Goal: Task Accomplishment & Management: Manage account settings

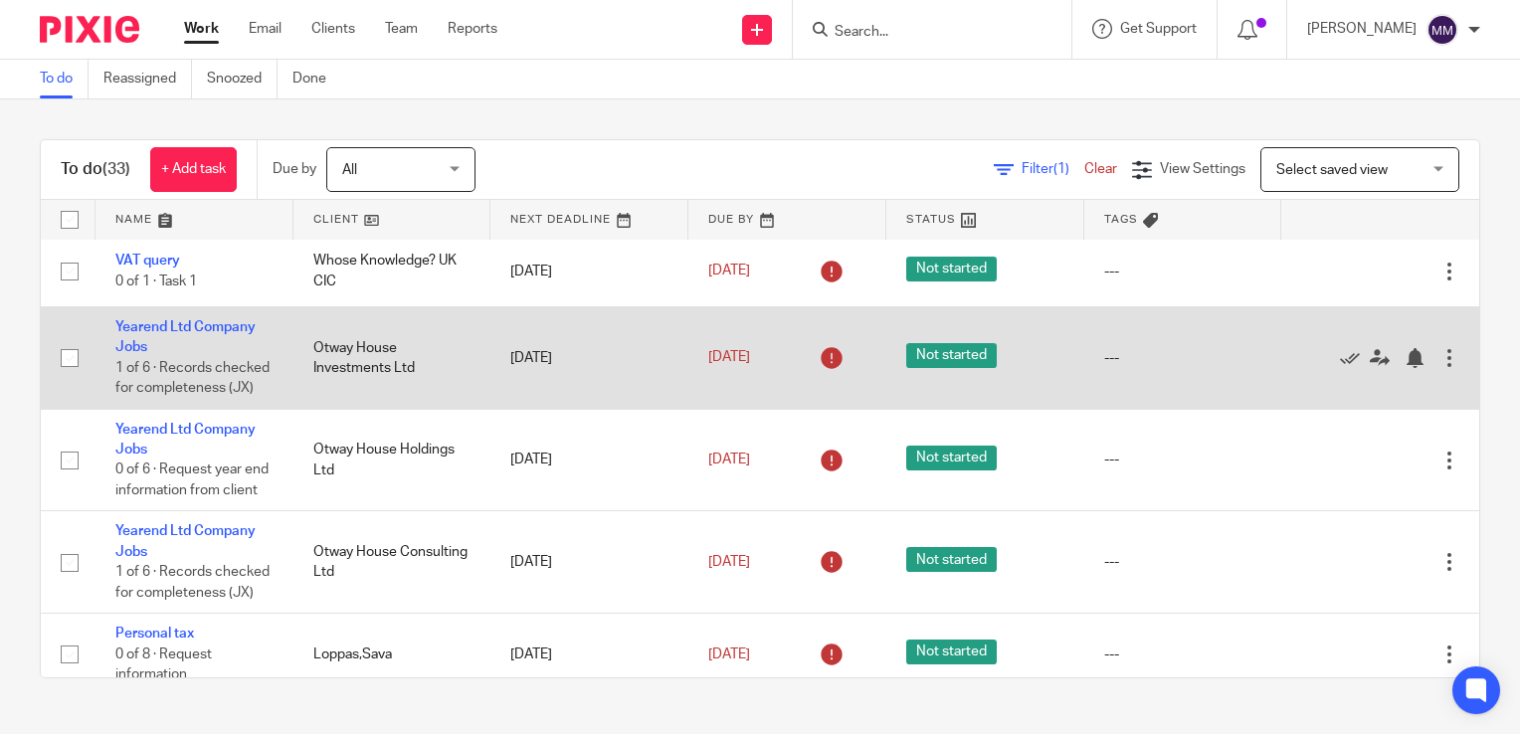
scroll to position [8, 0]
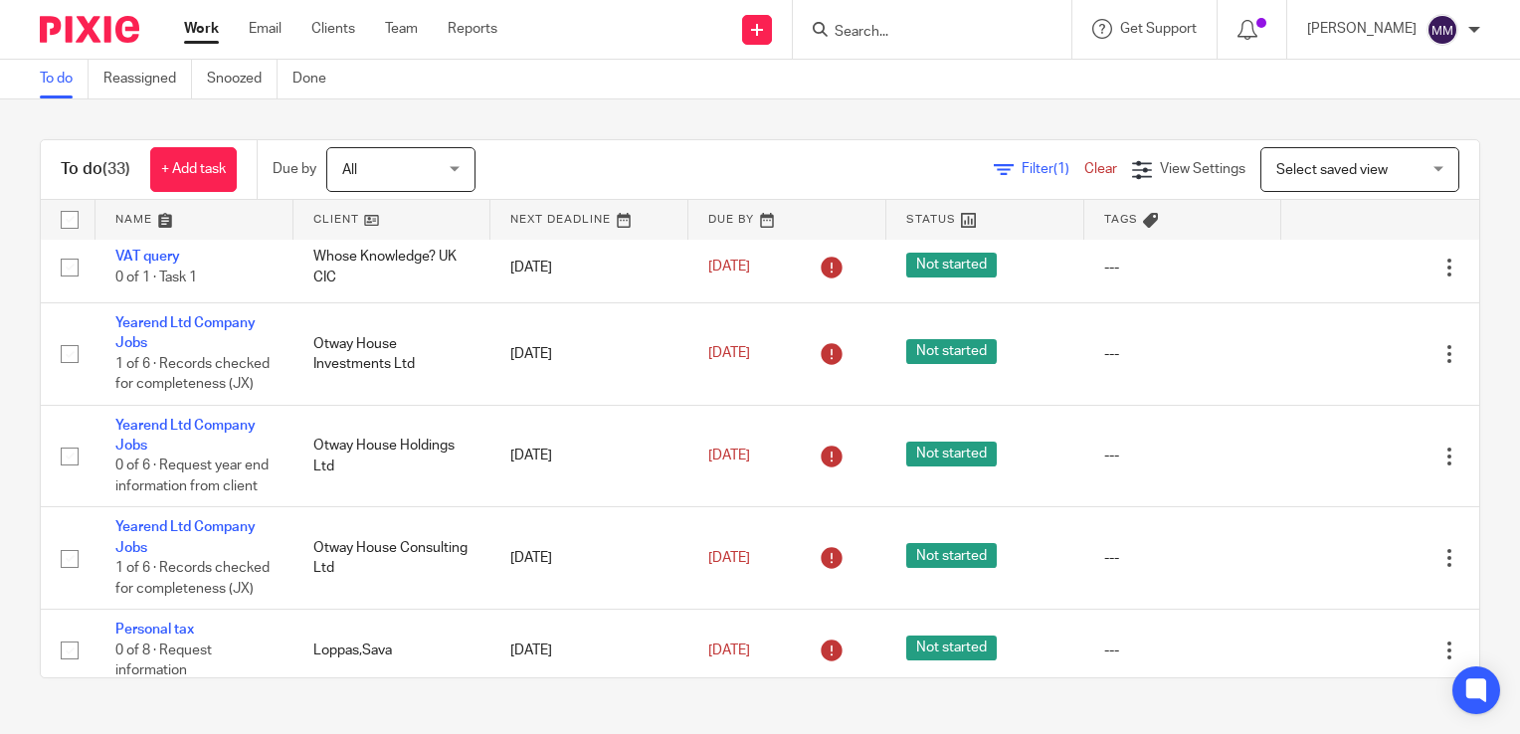
click at [235, 208] on link at bounding box center [195, 220] width 198 height 40
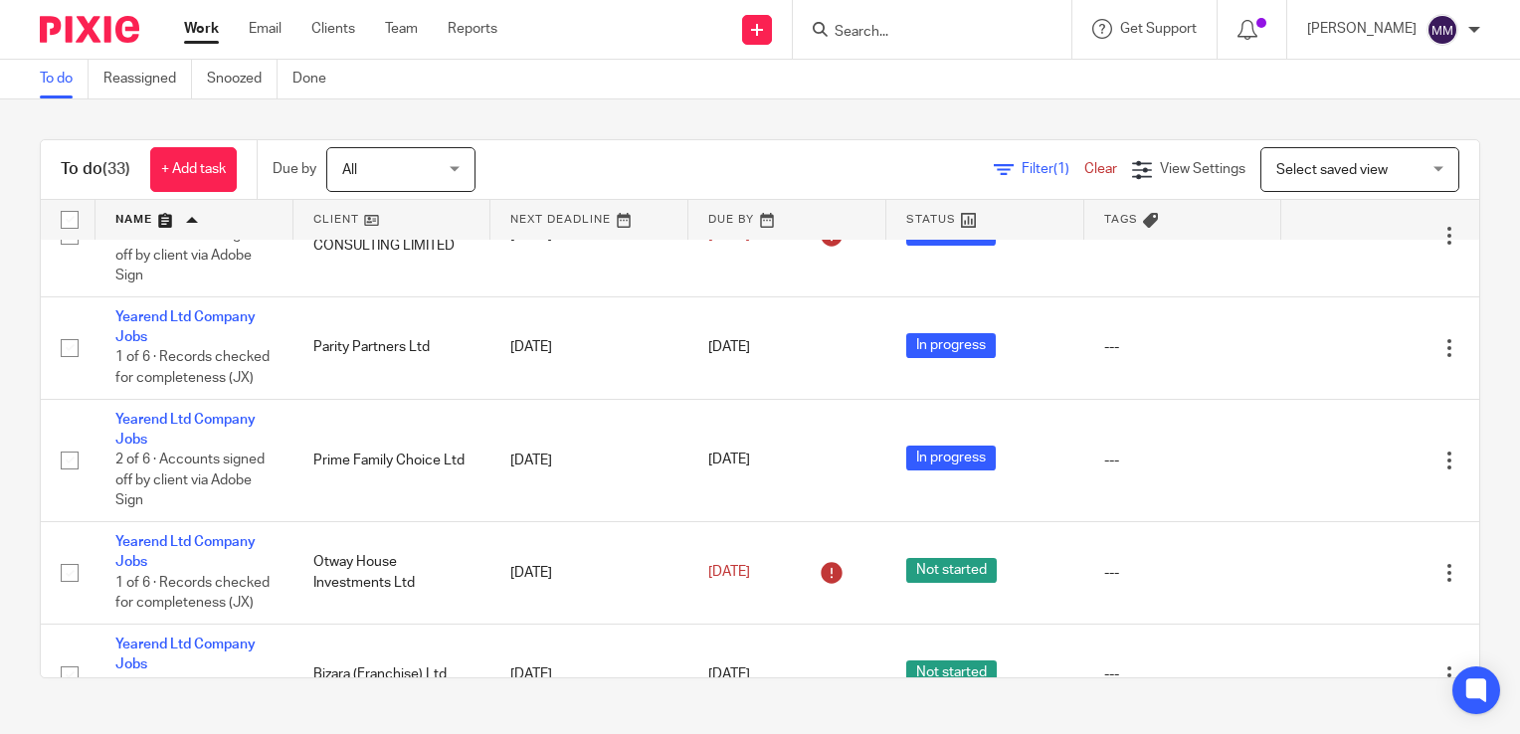
scroll to position [2113, 0]
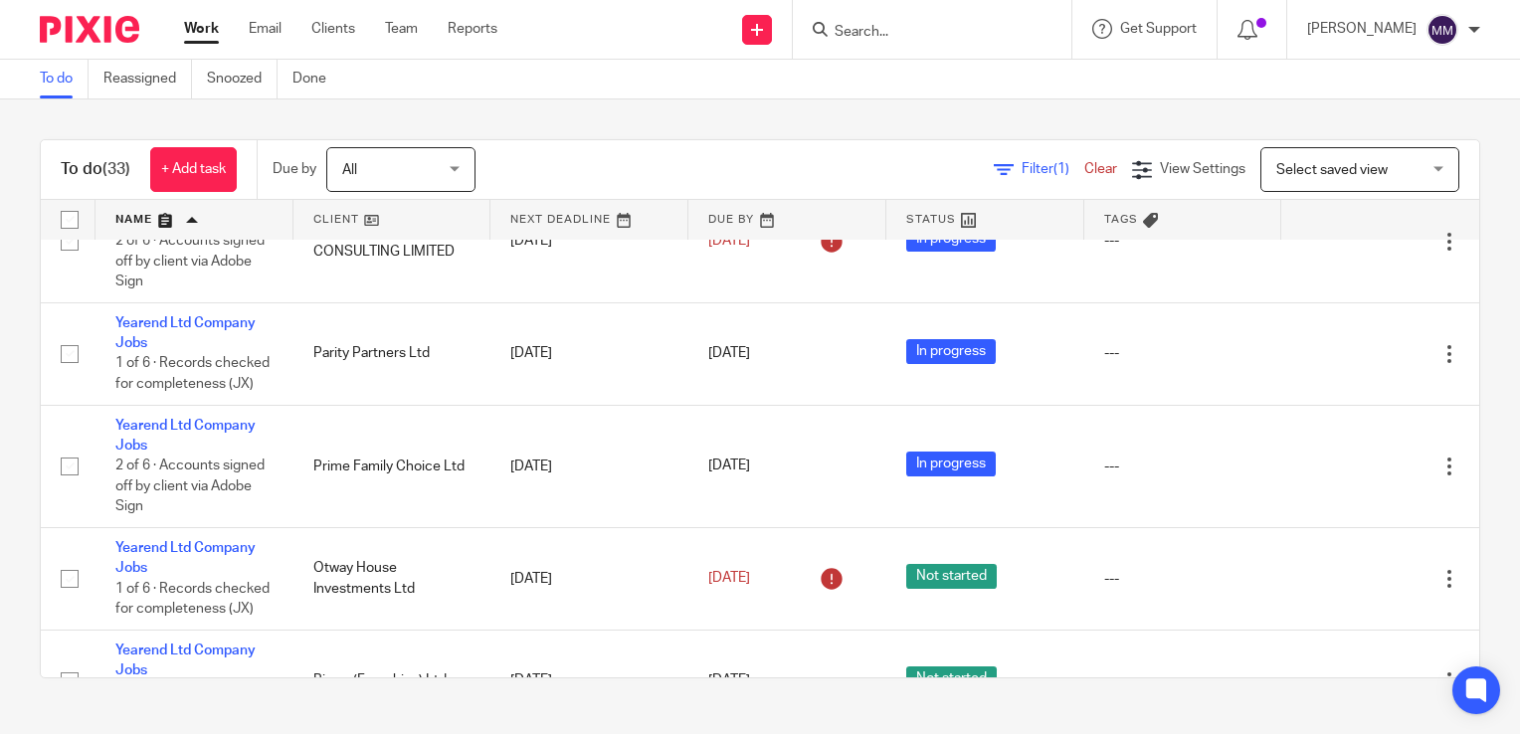
click at [344, 219] on link at bounding box center [392, 220] width 198 height 40
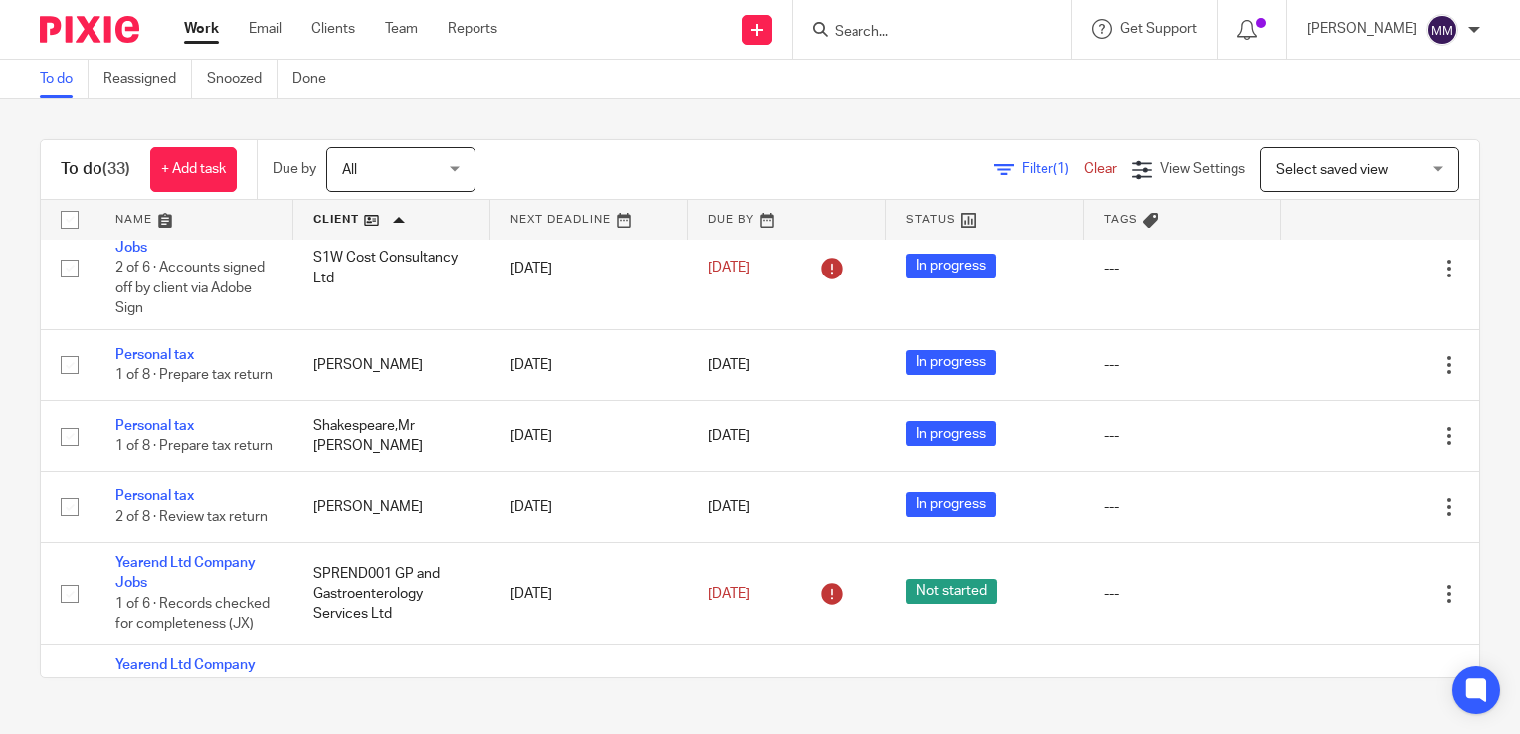
scroll to position [1973, 0]
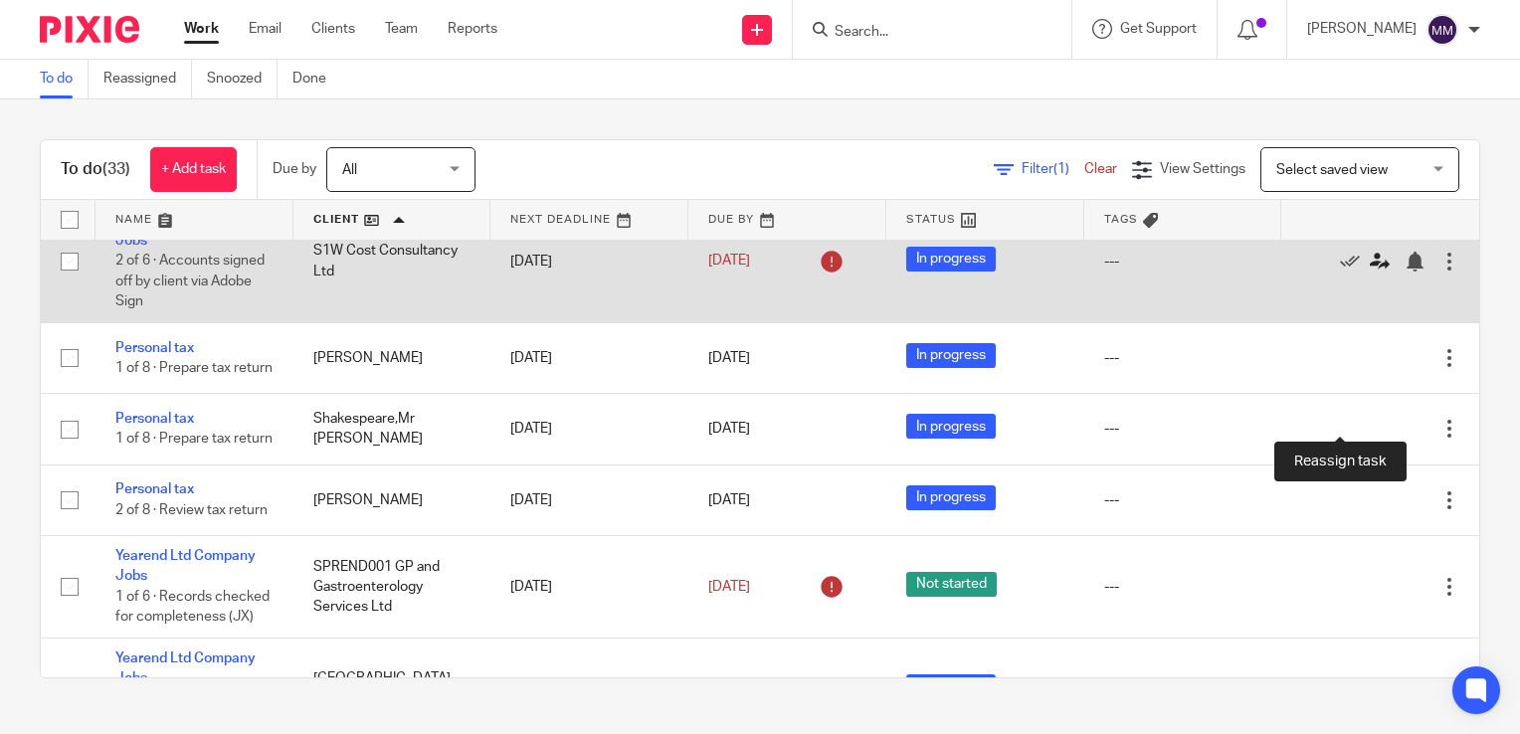
click at [1370, 272] on icon at bounding box center [1380, 262] width 20 height 20
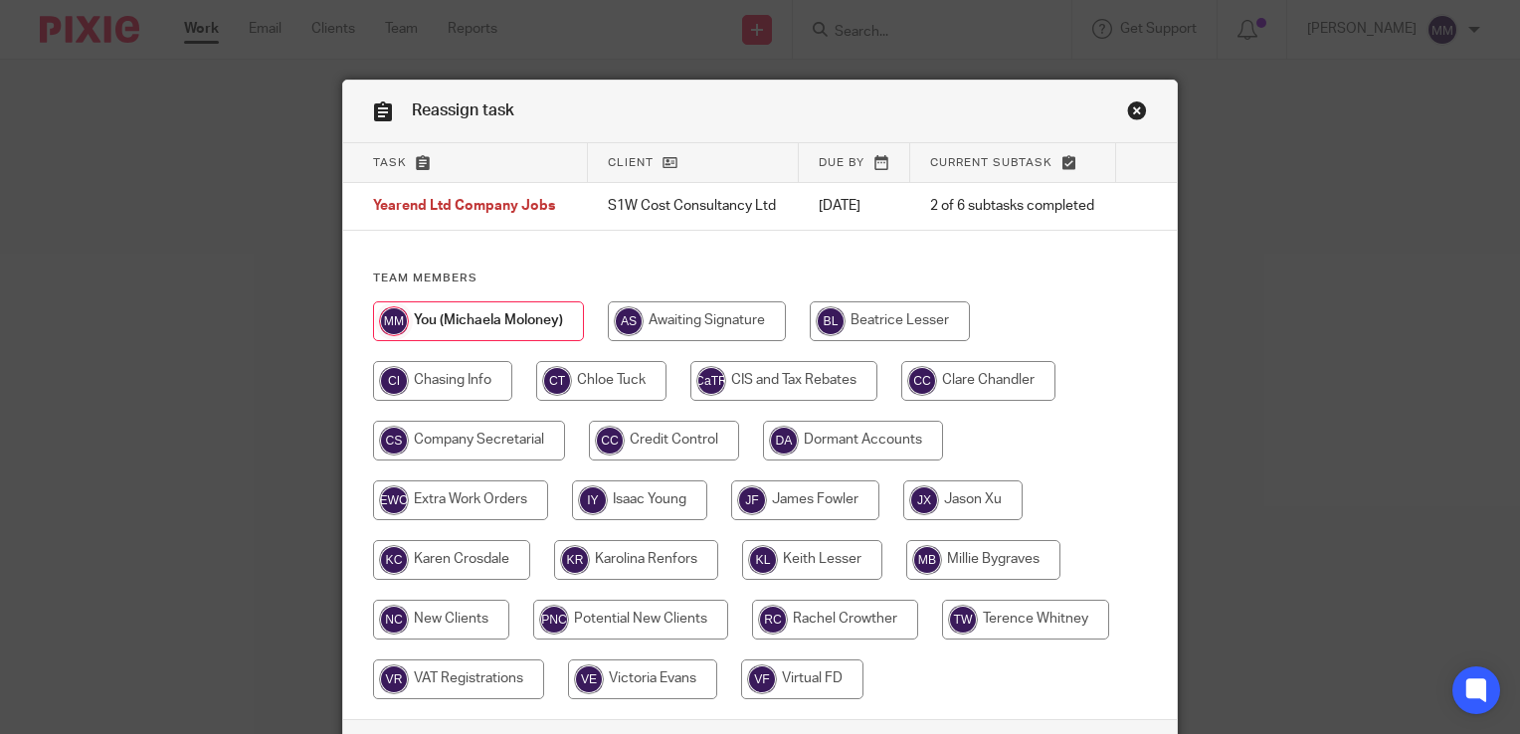
click at [982, 381] on input "radio" at bounding box center [978, 381] width 154 height 40
radio input "true"
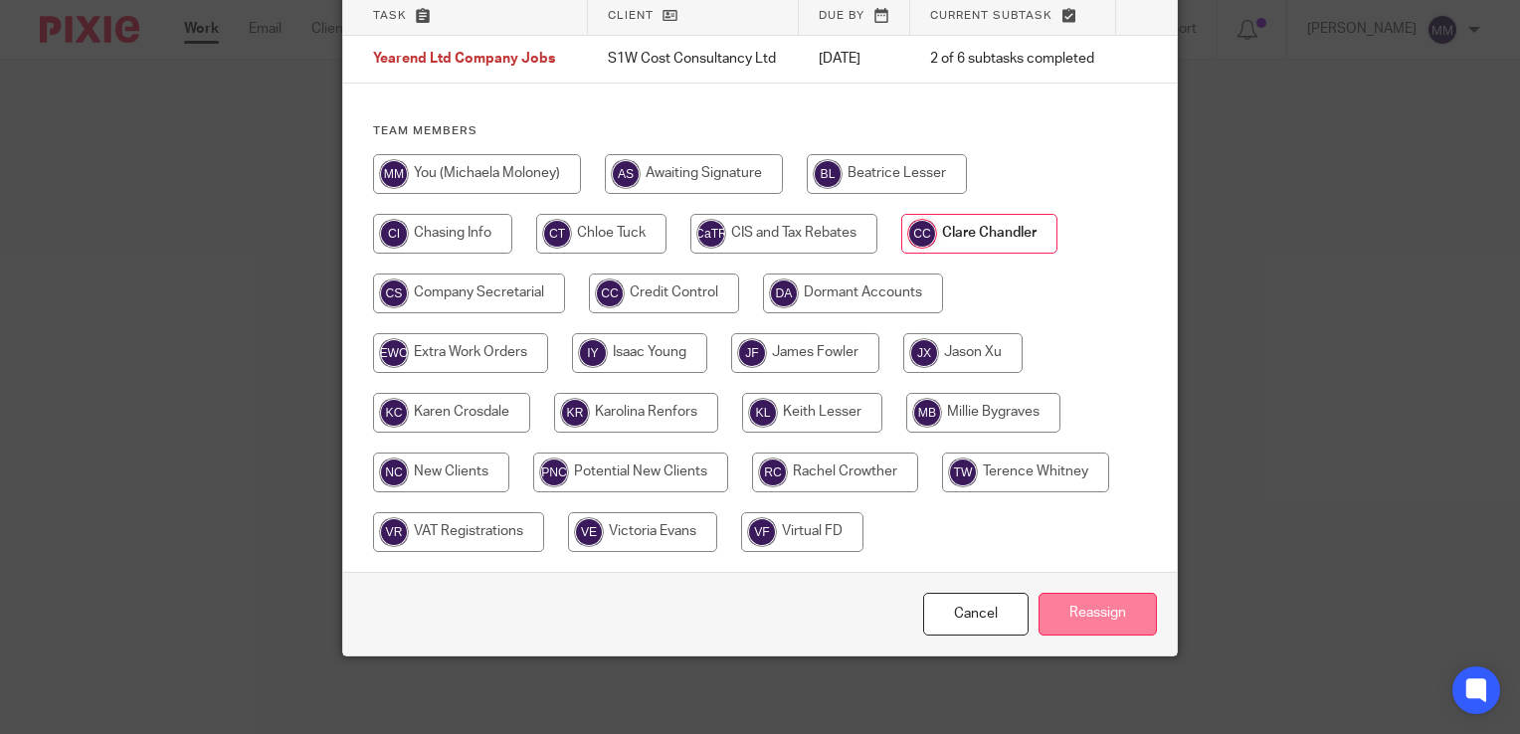
click at [1095, 611] on input "Reassign" at bounding box center [1098, 614] width 118 height 43
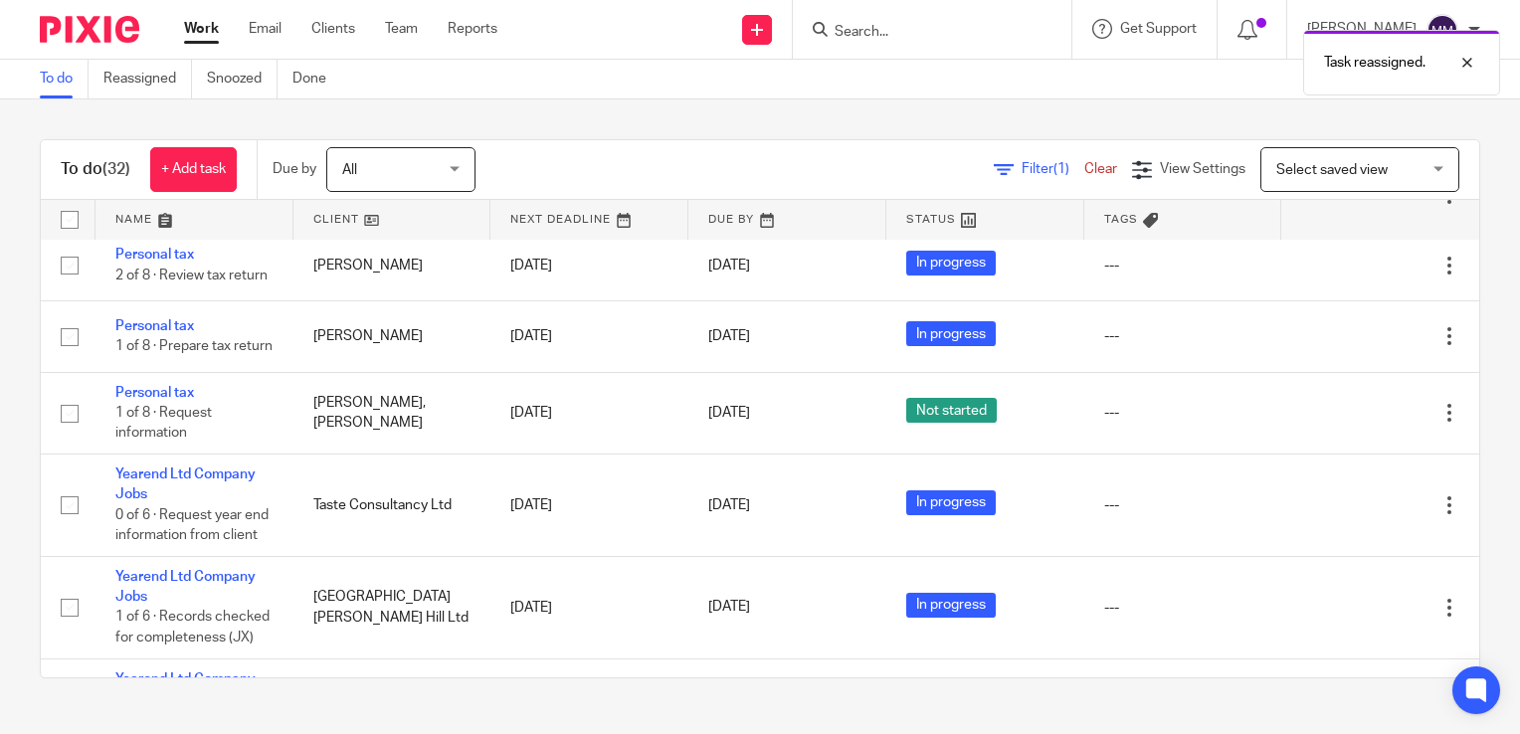
scroll to position [1591, 0]
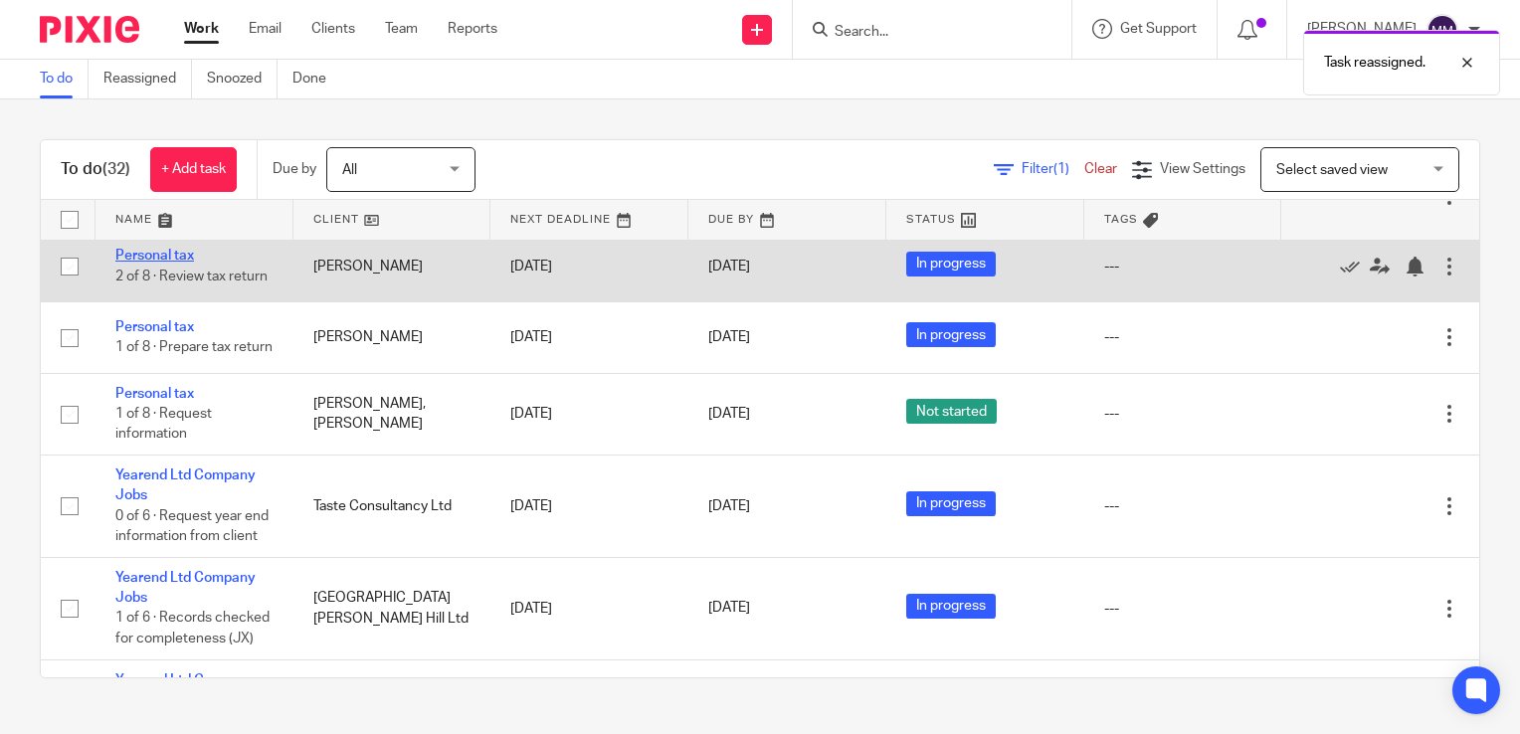
click at [180, 263] on link "Personal tax" at bounding box center [154, 256] width 79 height 14
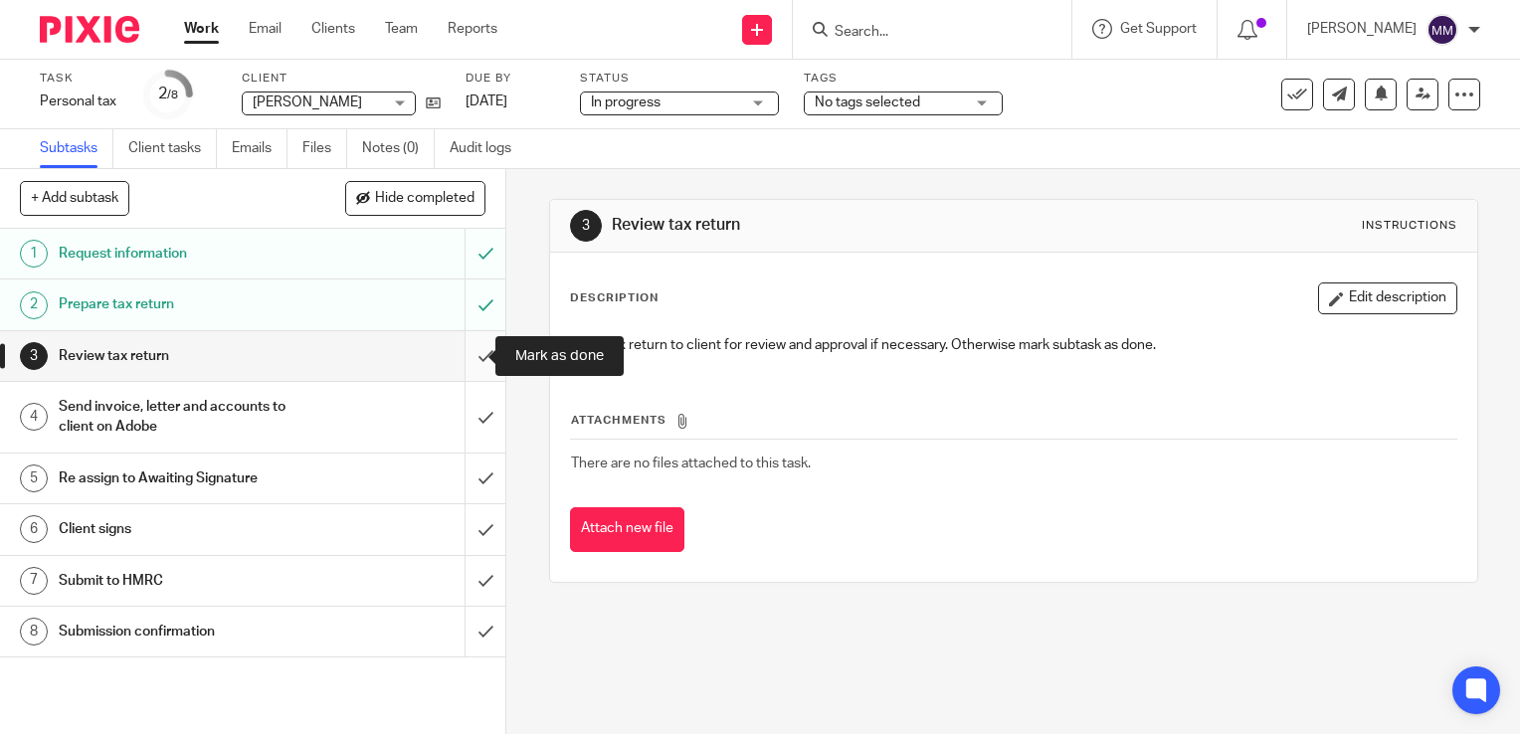
click at [479, 357] on input "submit" at bounding box center [252, 356] width 505 height 50
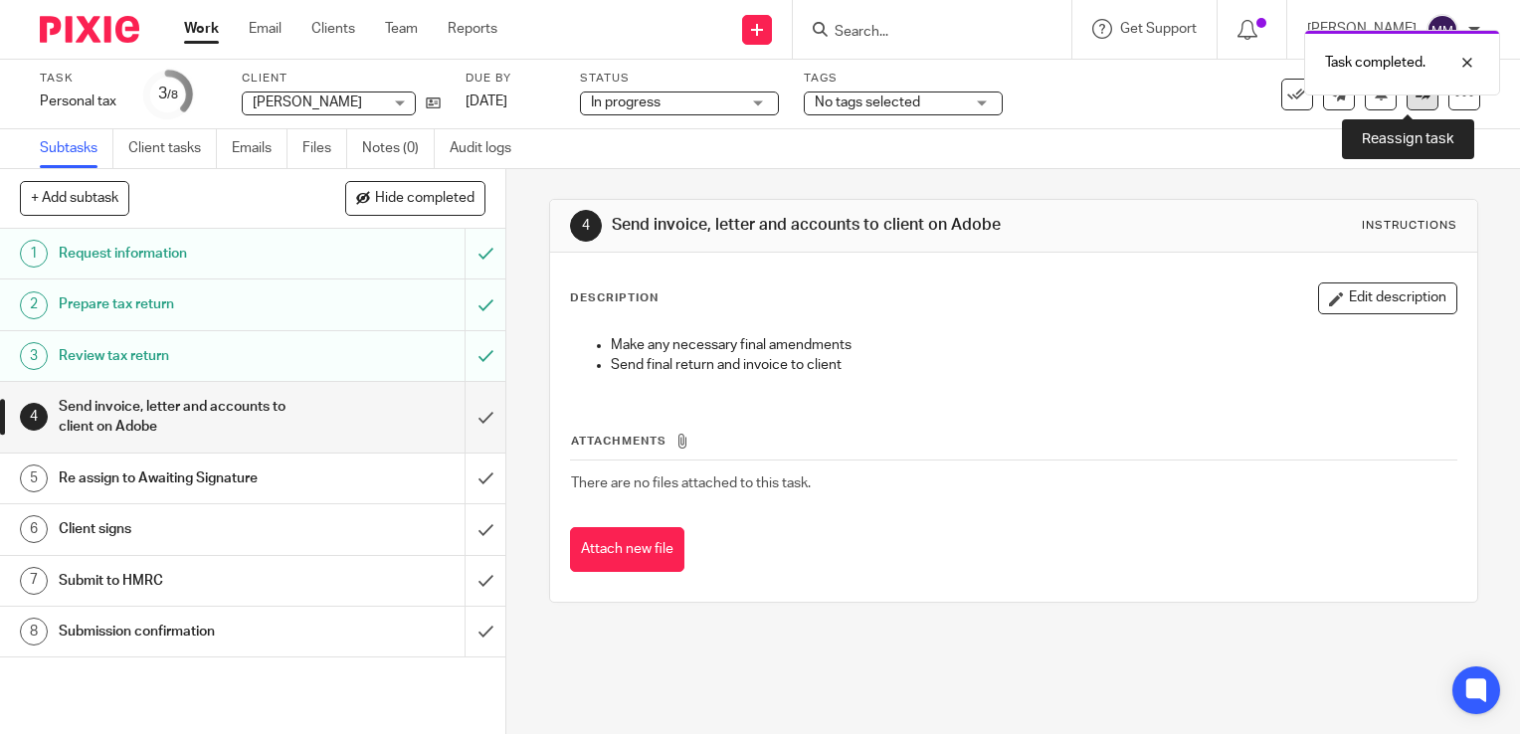
click at [1407, 107] on link at bounding box center [1423, 95] width 32 height 32
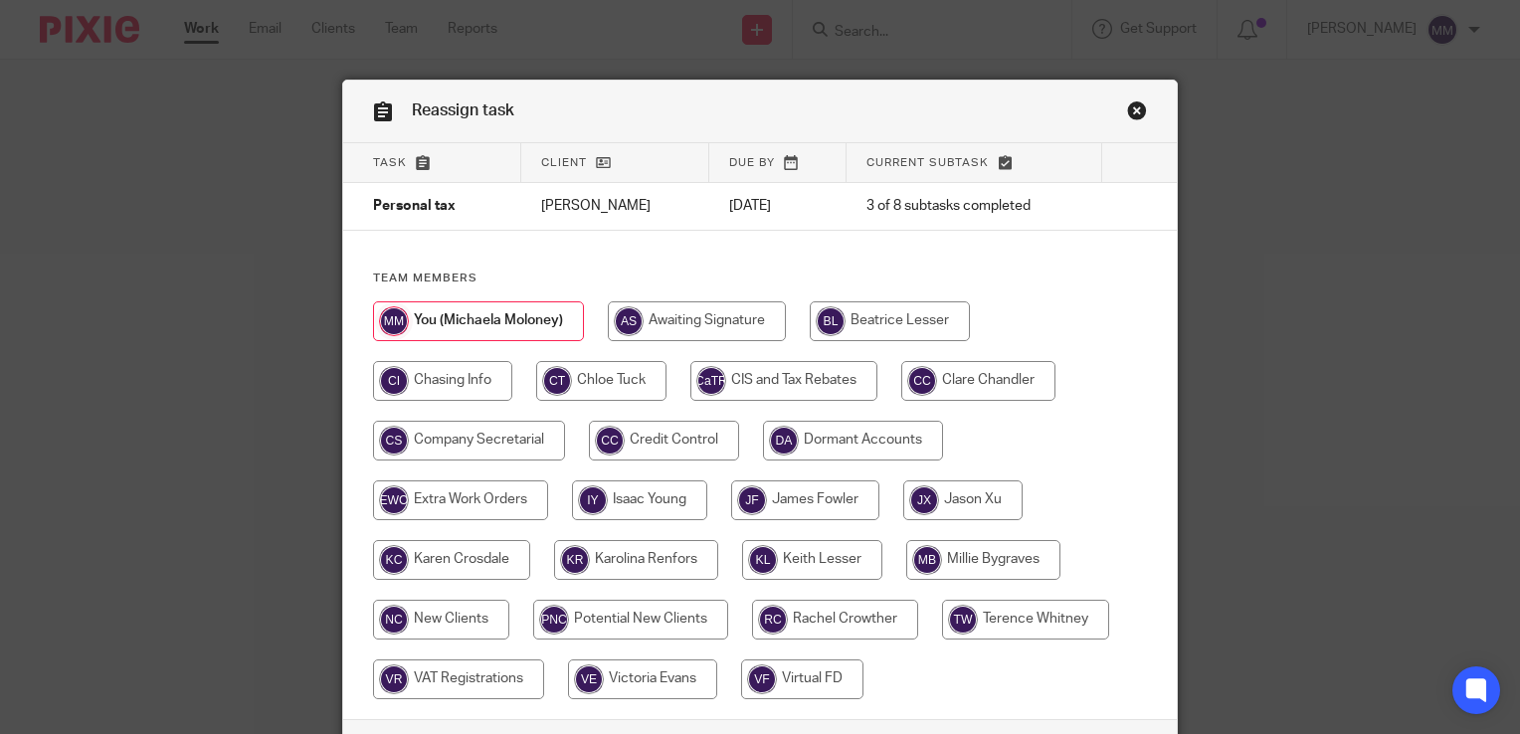
click at [987, 391] on input "radio" at bounding box center [978, 381] width 154 height 40
radio input "true"
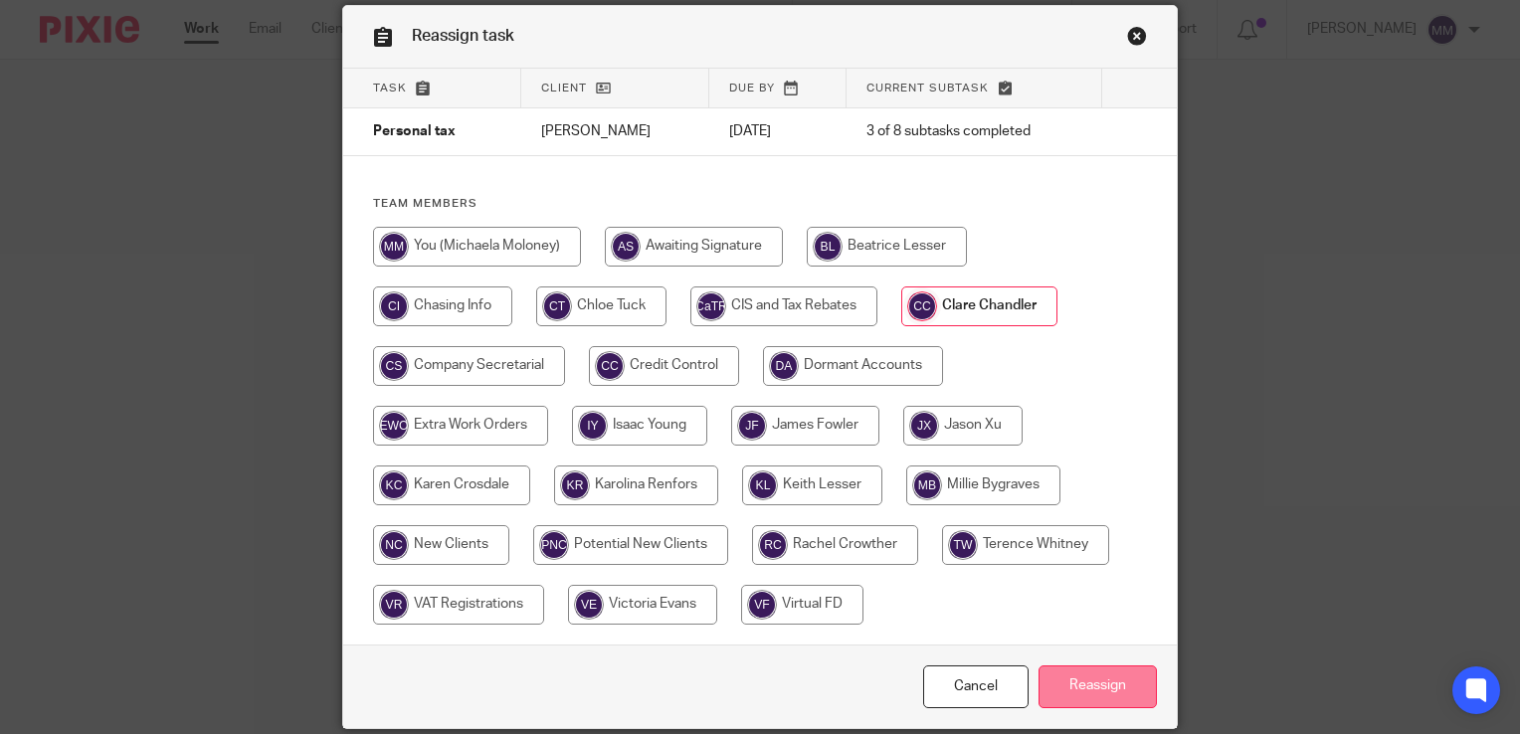
click at [1076, 677] on input "Reassign" at bounding box center [1098, 687] width 118 height 43
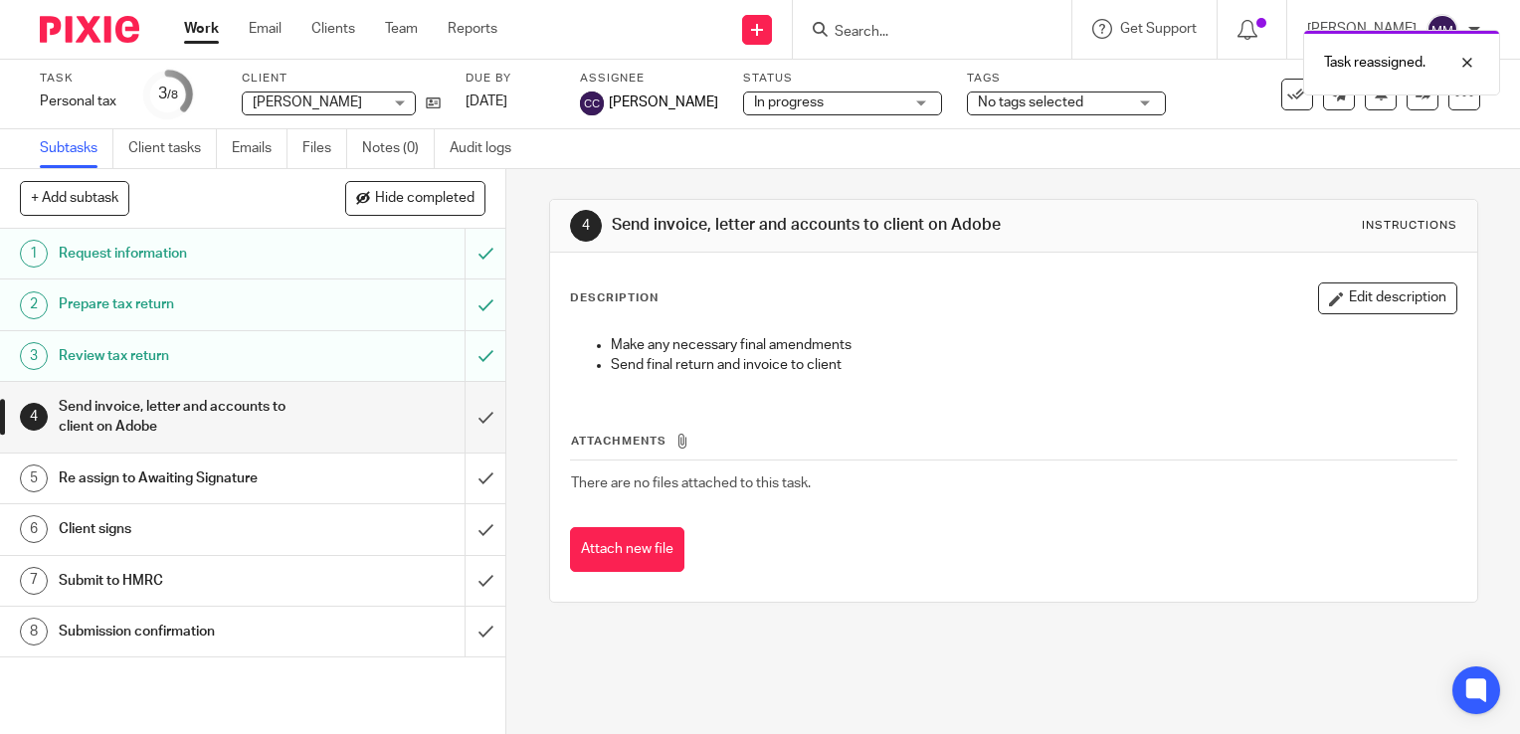
click at [111, 25] on img at bounding box center [89, 29] width 99 height 27
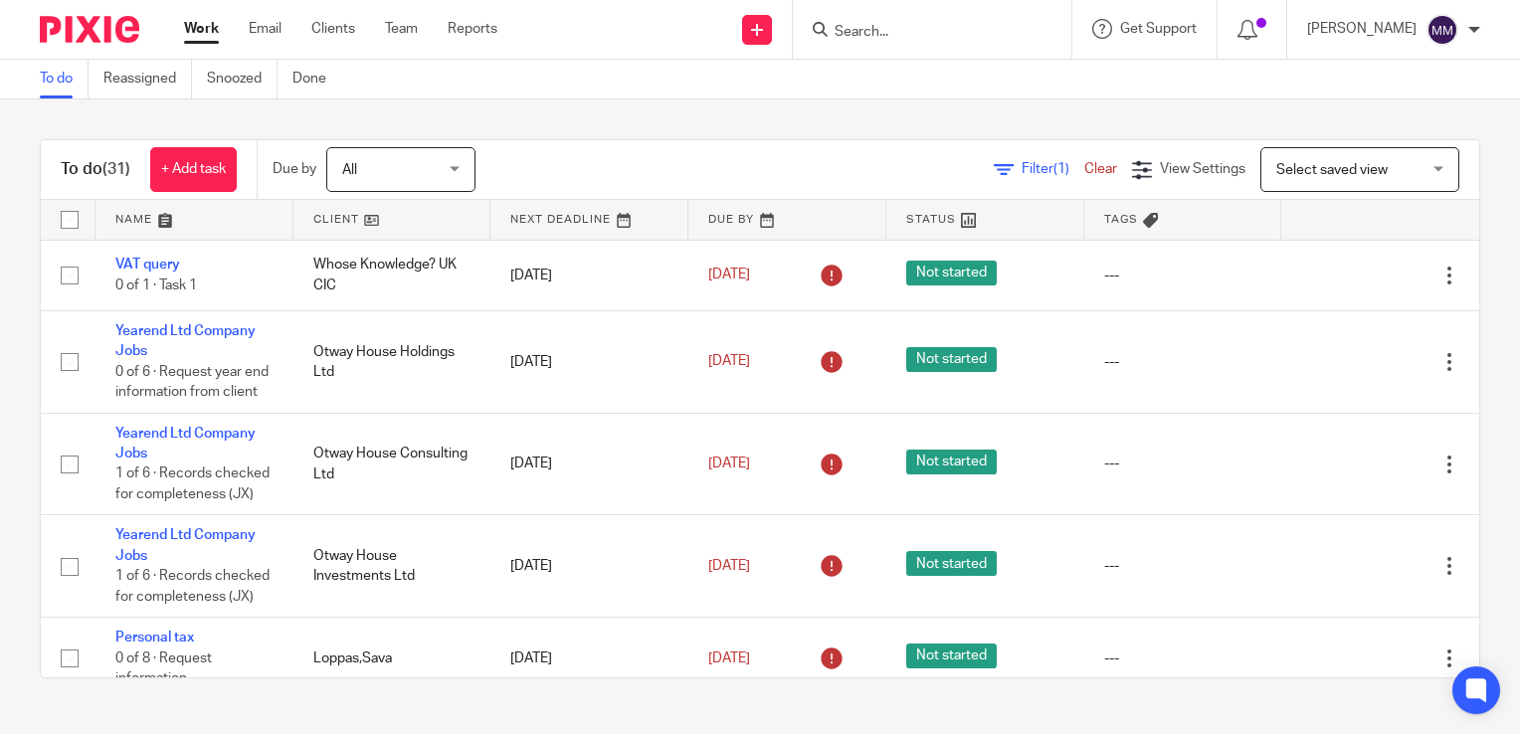
click at [273, 219] on link at bounding box center [195, 220] width 198 height 40
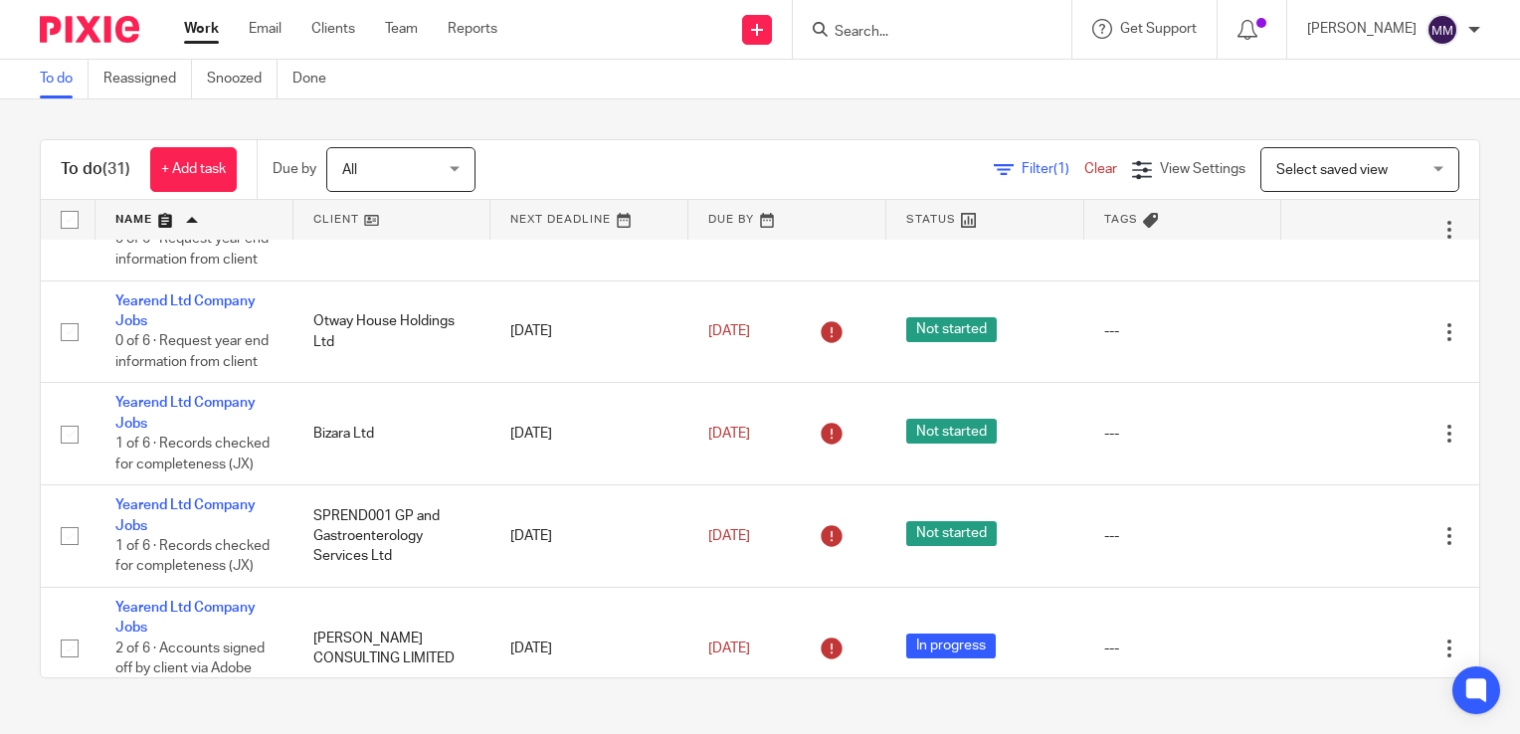
scroll to position [1629, 0]
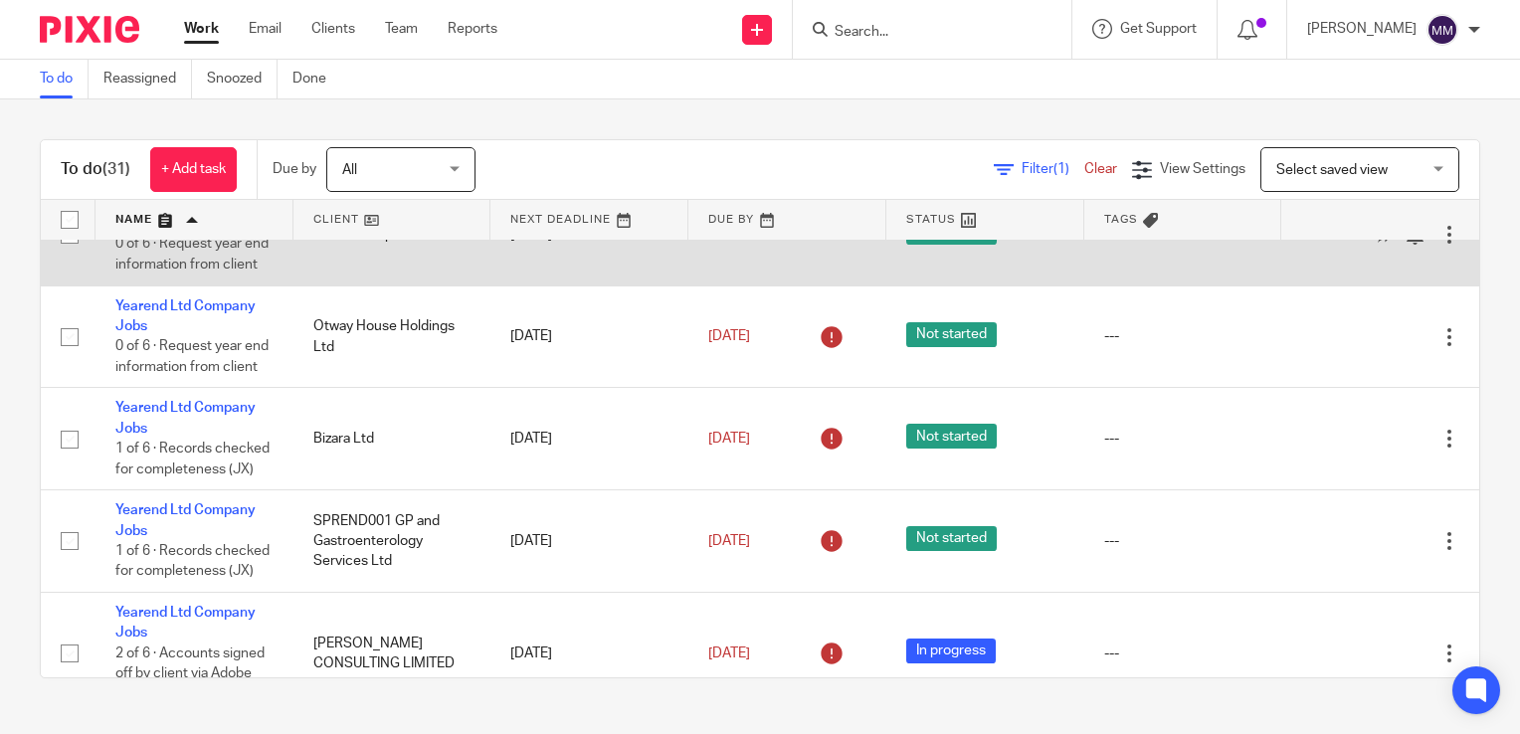
click at [283, 286] on td "Yearend Ltd Company Jobs 0 of 6 · Request year end information from client" at bounding box center [195, 234] width 198 height 102
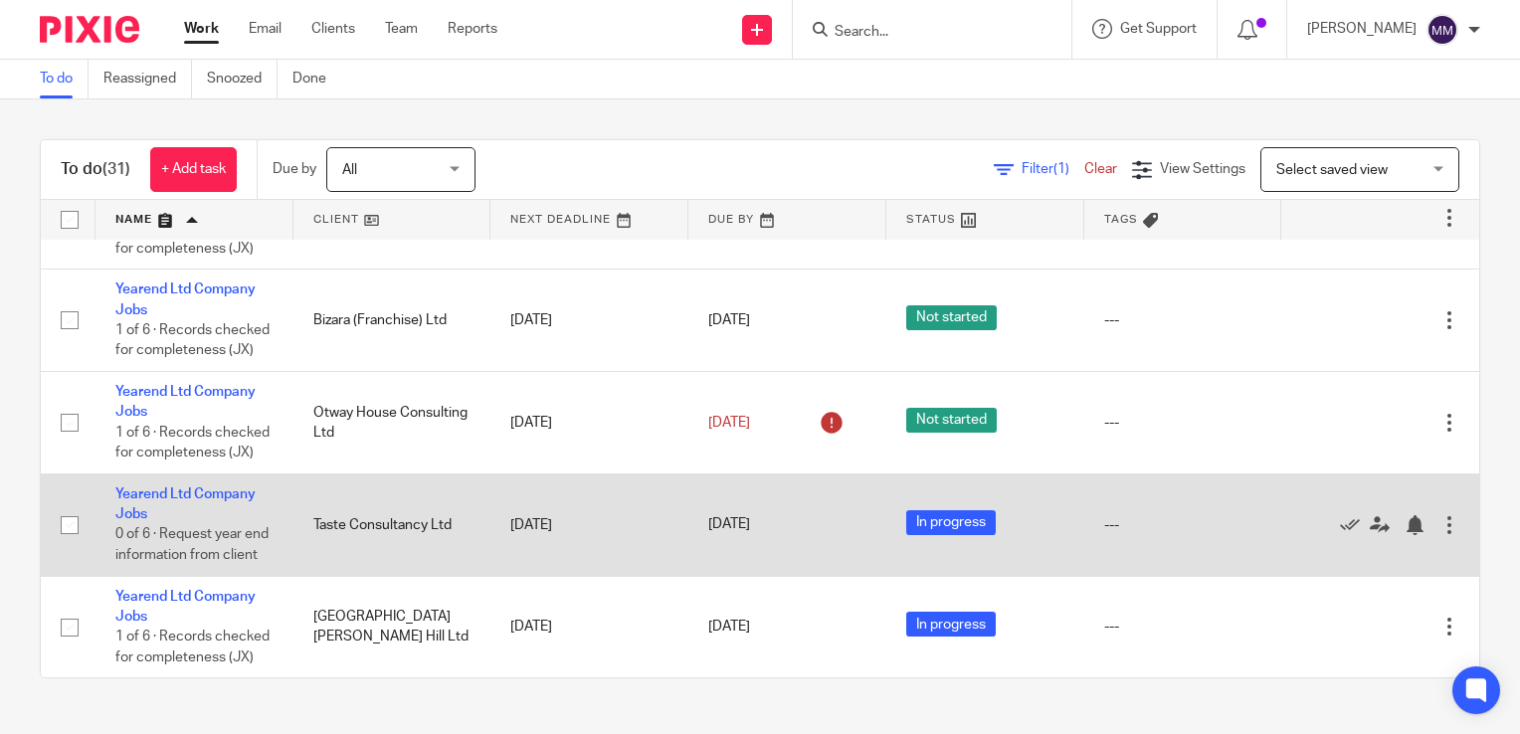
scroll to position [2494, 0]
